Goal: Transaction & Acquisition: Purchase product/service

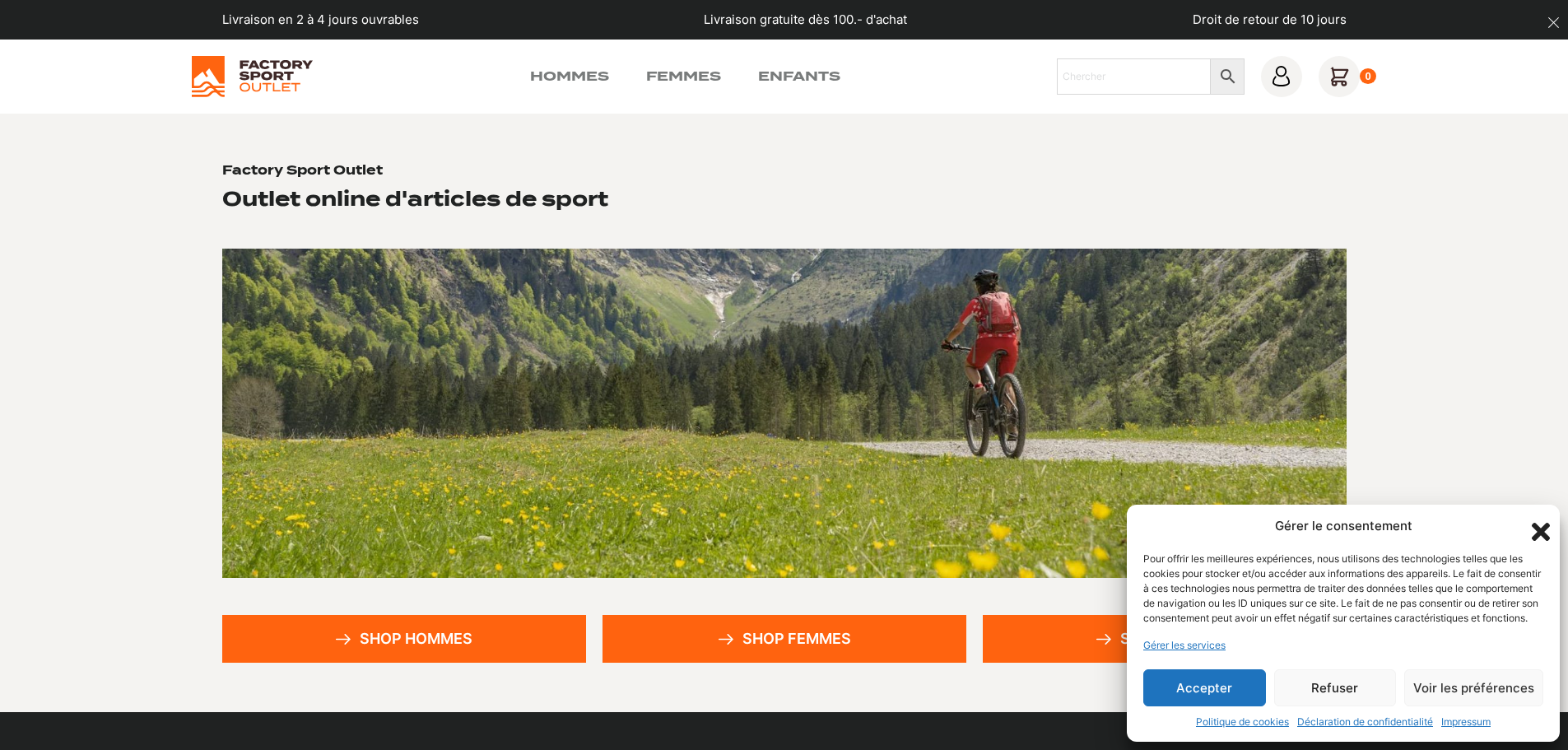
click at [1212, 690] on button "Accepter" at bounding box center [1205, 687] width 123 height 37
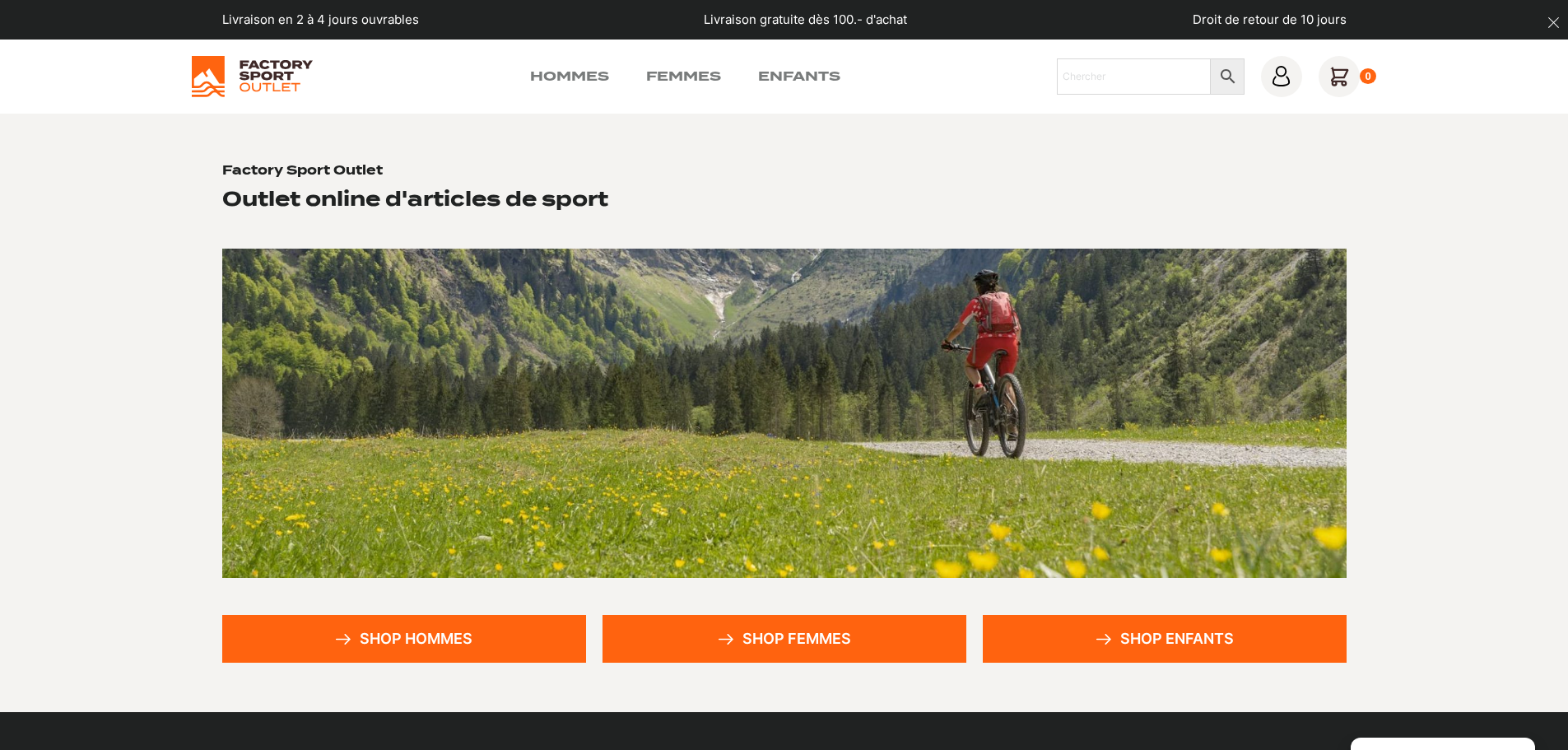
click at [1186, 649] on link "Shop enfants" at bounding box center [1164, 639] width 364 height 48
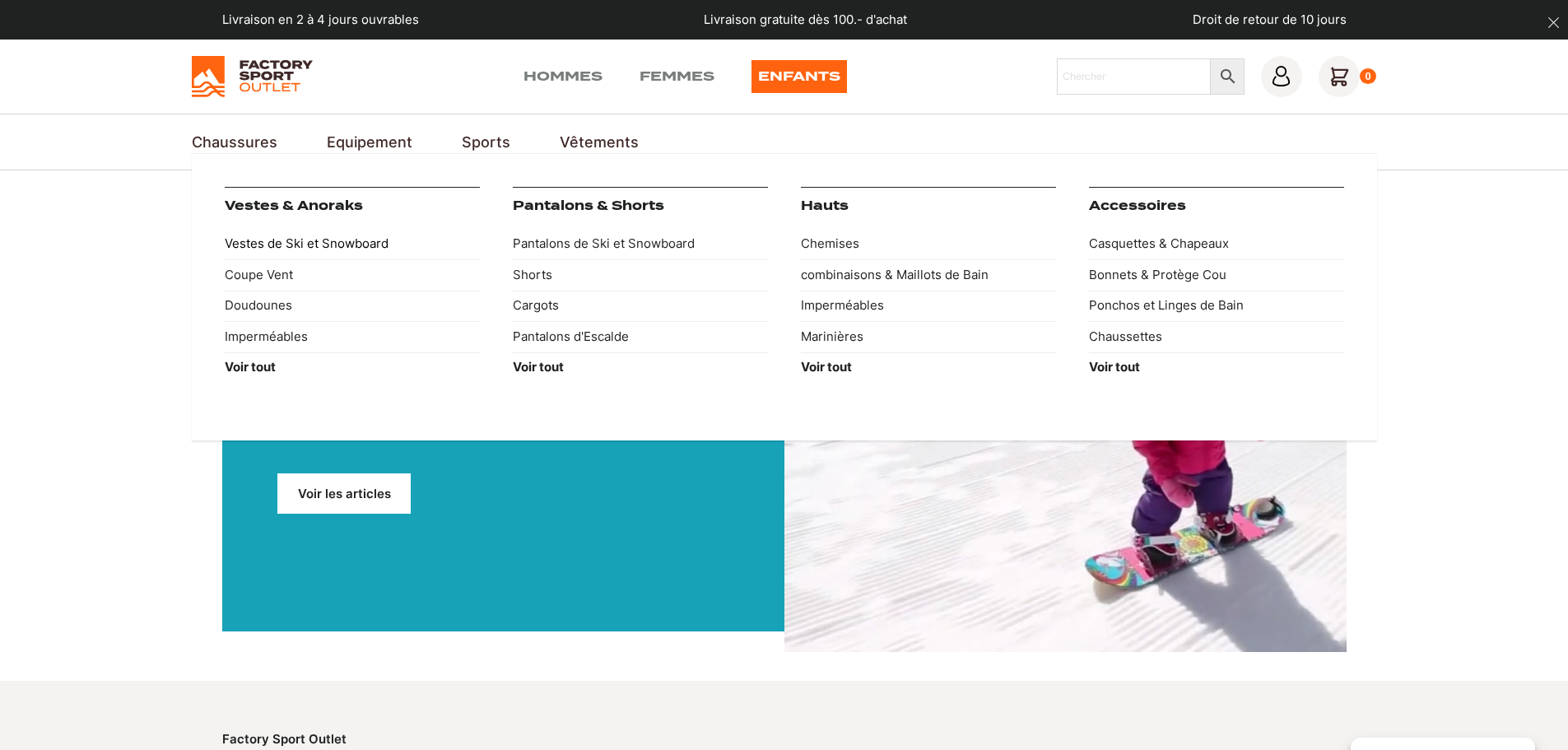
click at [363, 245] on link "Vestes de Ski et Snowboard" at bounding box center [351, 245] width 255 height 32
click at [559, 241] on link "Pantalons de Ski et Snowboard" at bounding box center [640, 245] width 255 height 32
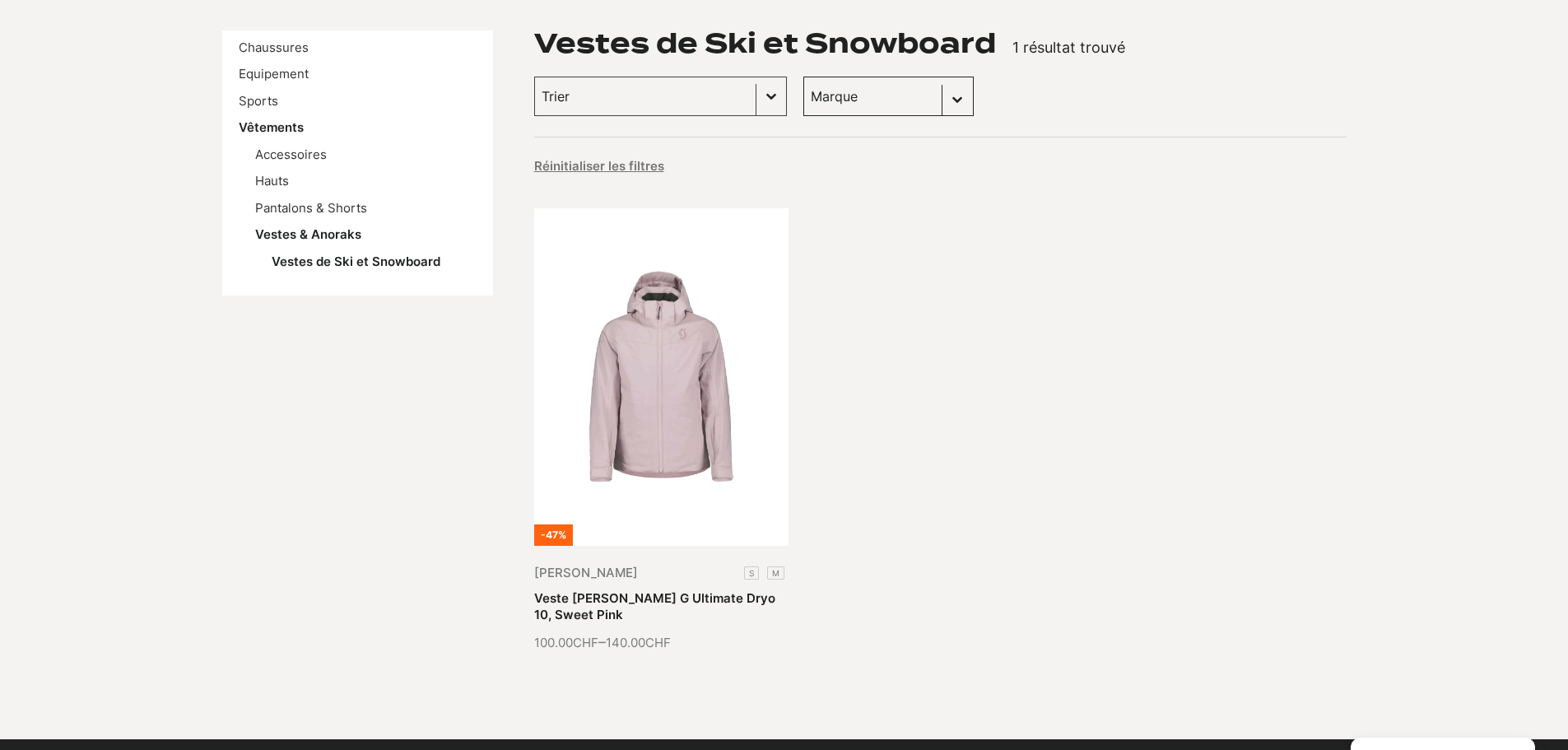
scroll to position [247, 0]
click at [649, 589] on link "Veste [PERSON_NAME] G Ultimate Dryo 10, Sweet Pink" at bounding box center [654, 605] width 241 height 32
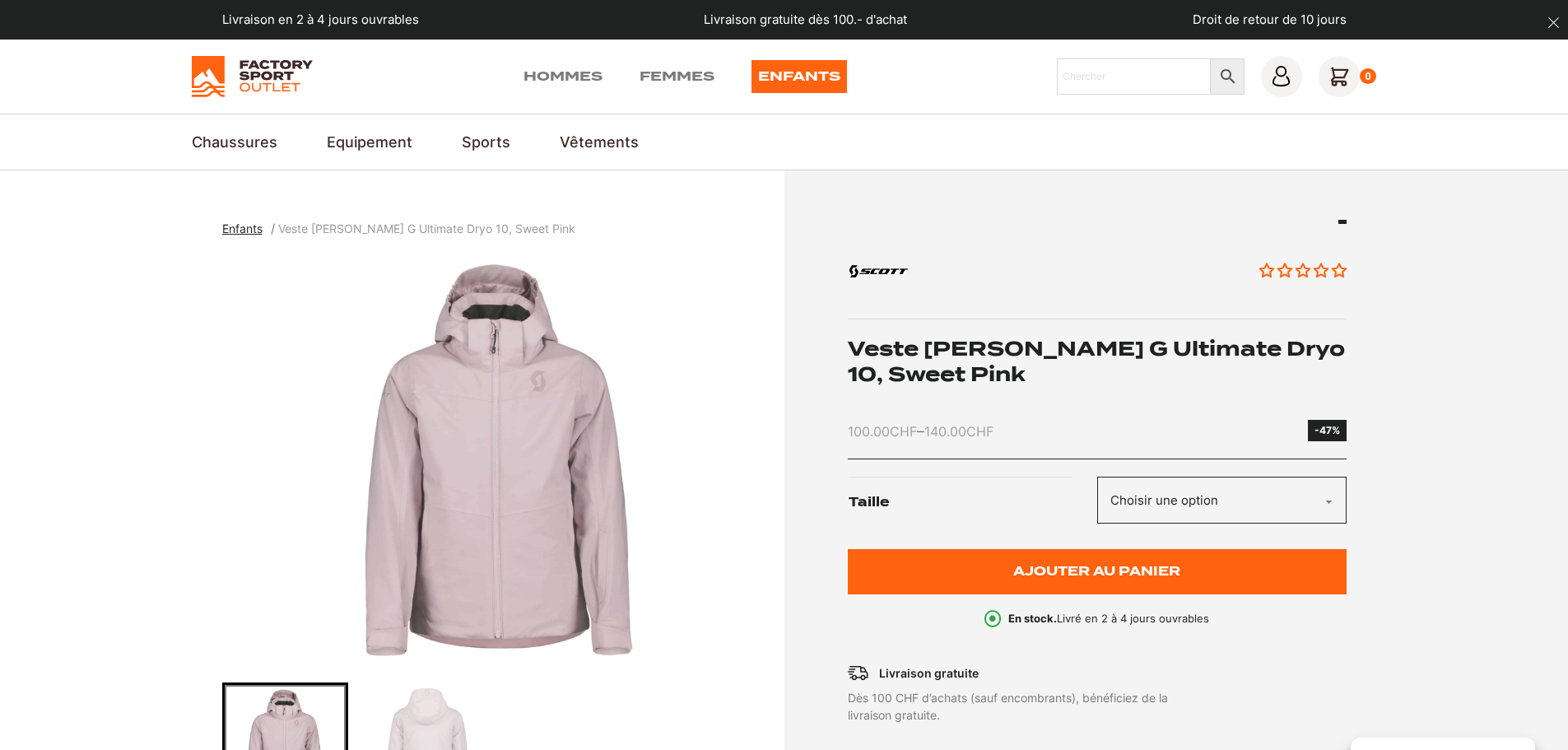
click at [1205, 495] on select "Choisir une option S M" at bounding box center [1222, 499] width 249 height 47
